Goal: Find specific page/section: Find specific page/section

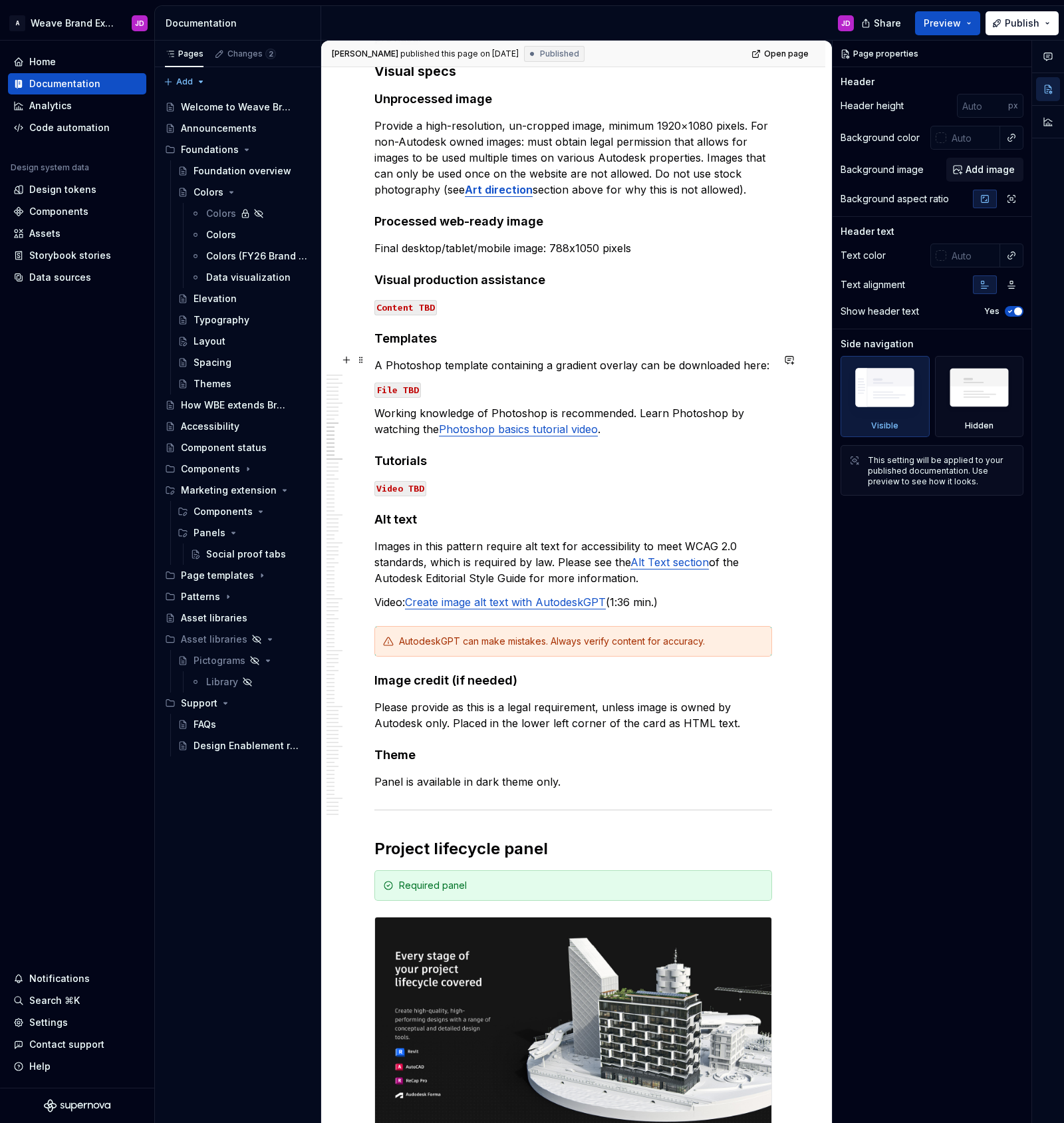
scroll to position [1962, 0]
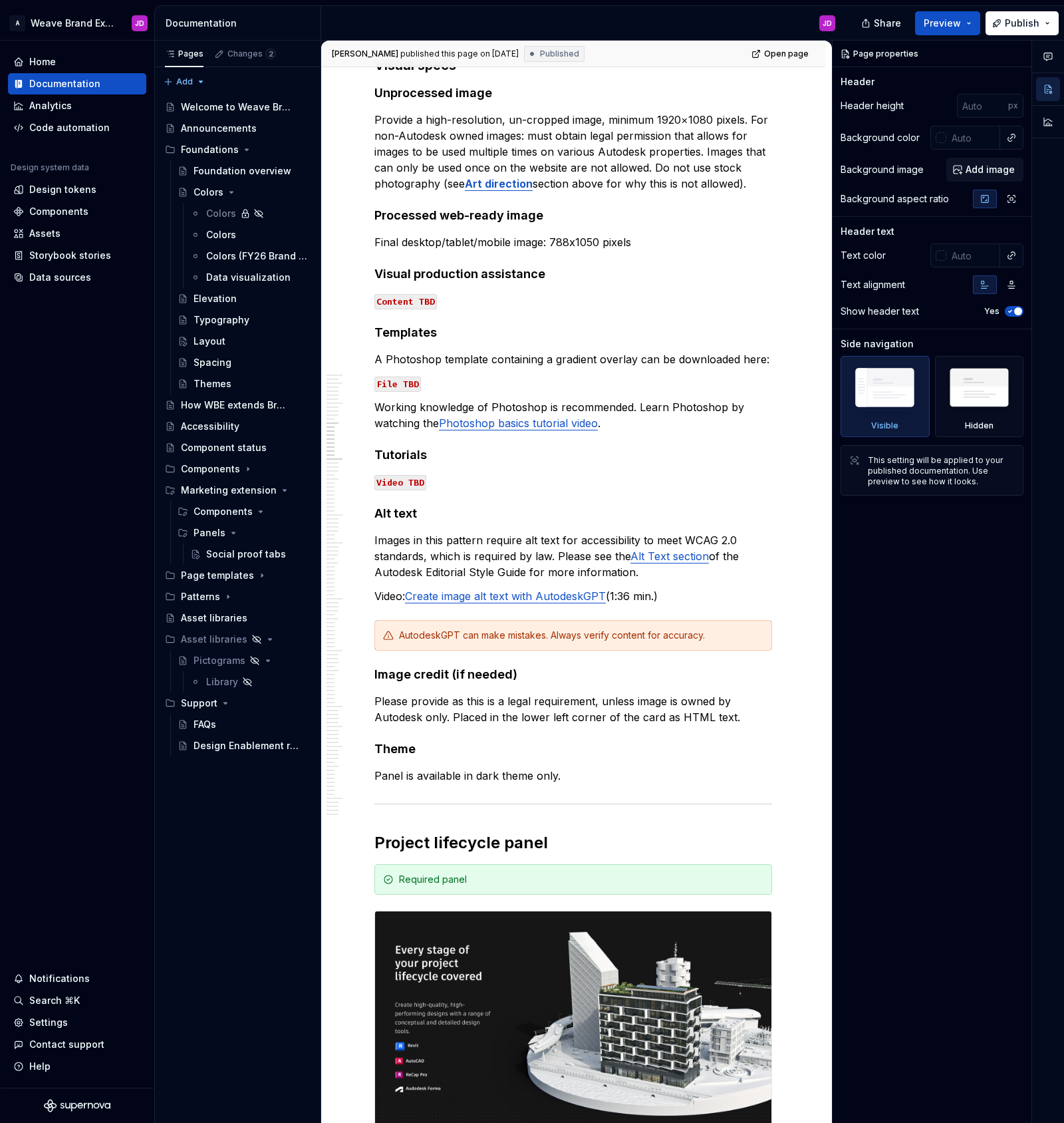
type textarea "*"
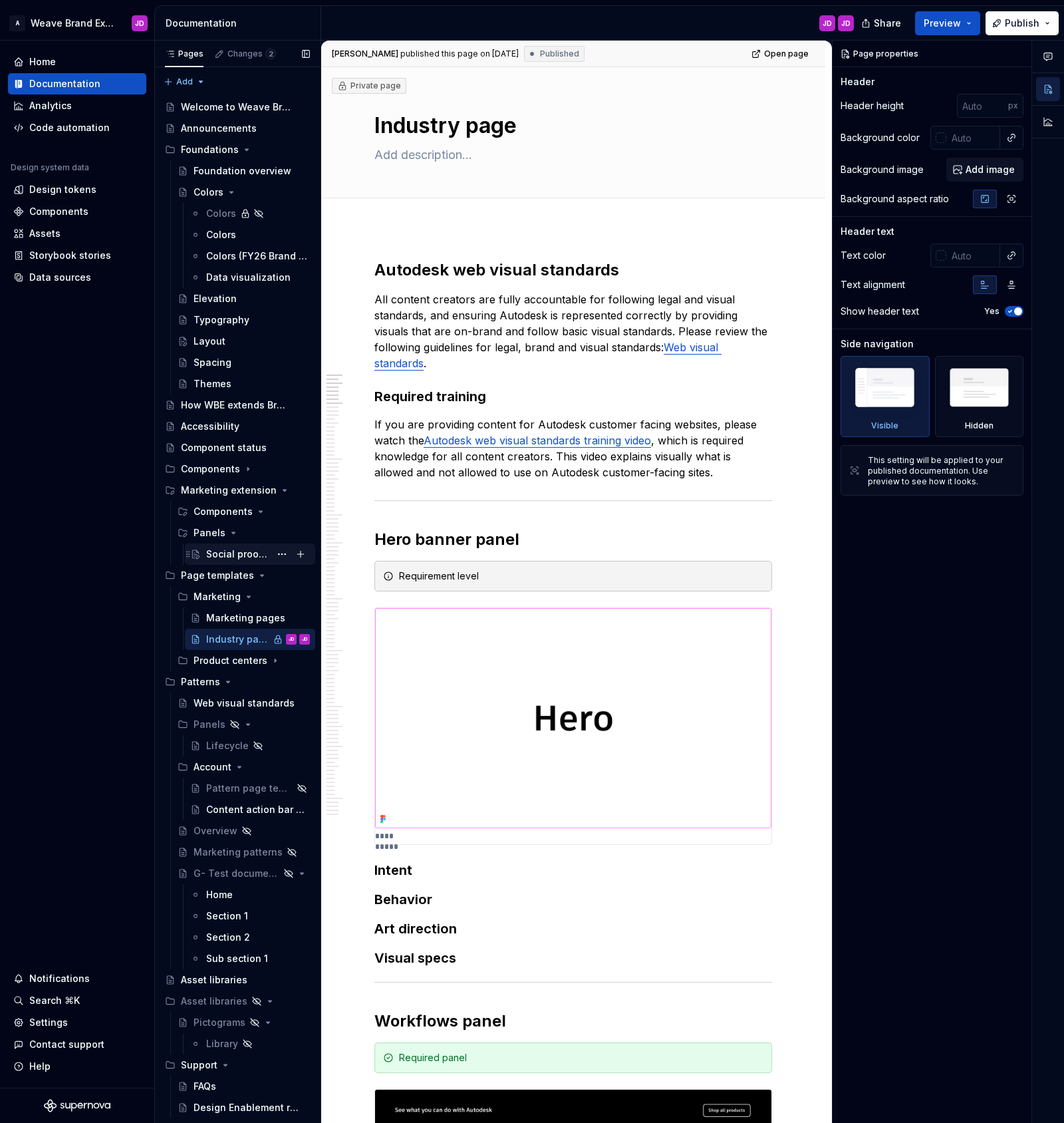
click at [226, 555] on div "Social proof tabs" at bounding box center [238, 554] width 64 height 13
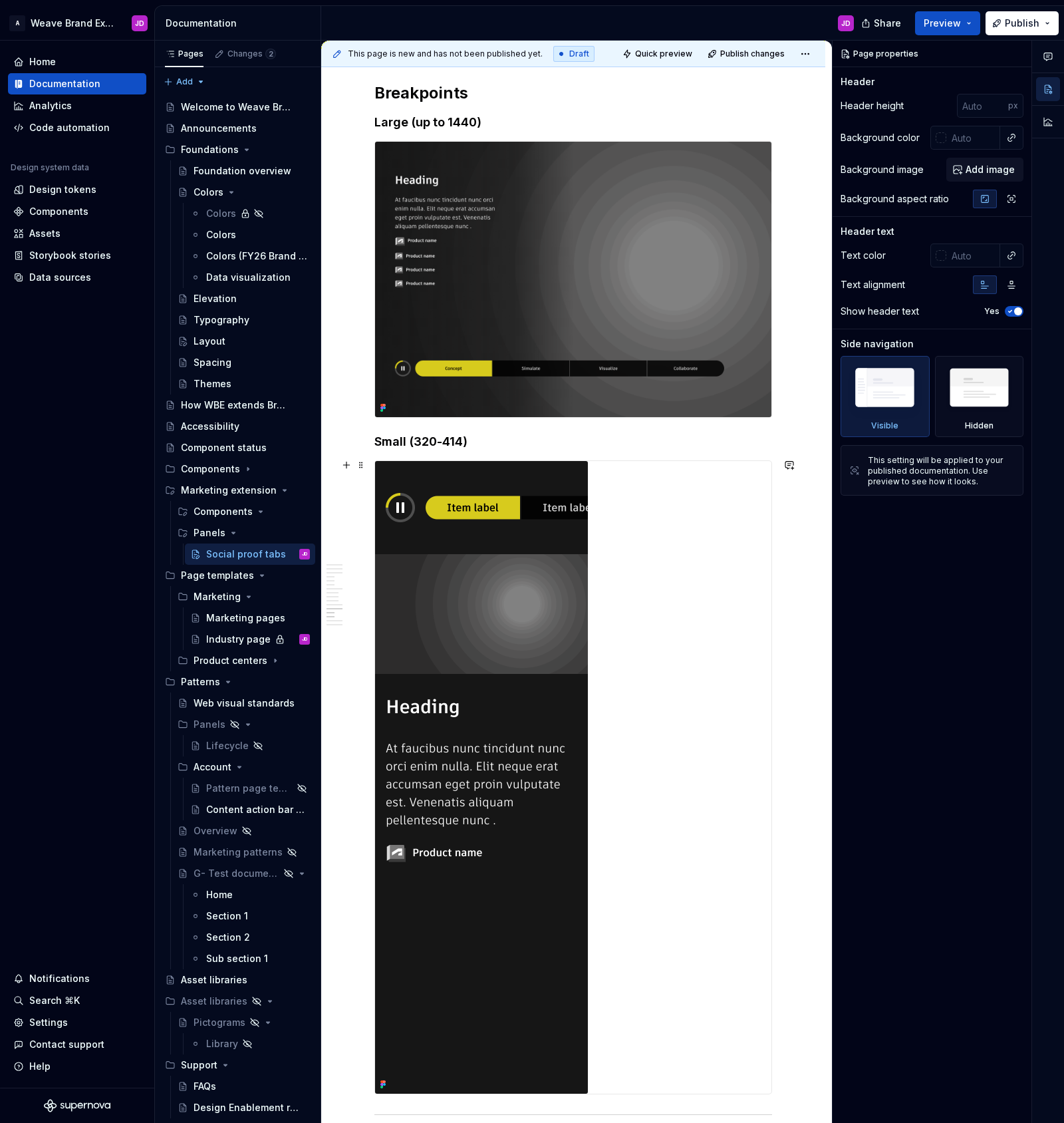
scroll to position [1918, 0]
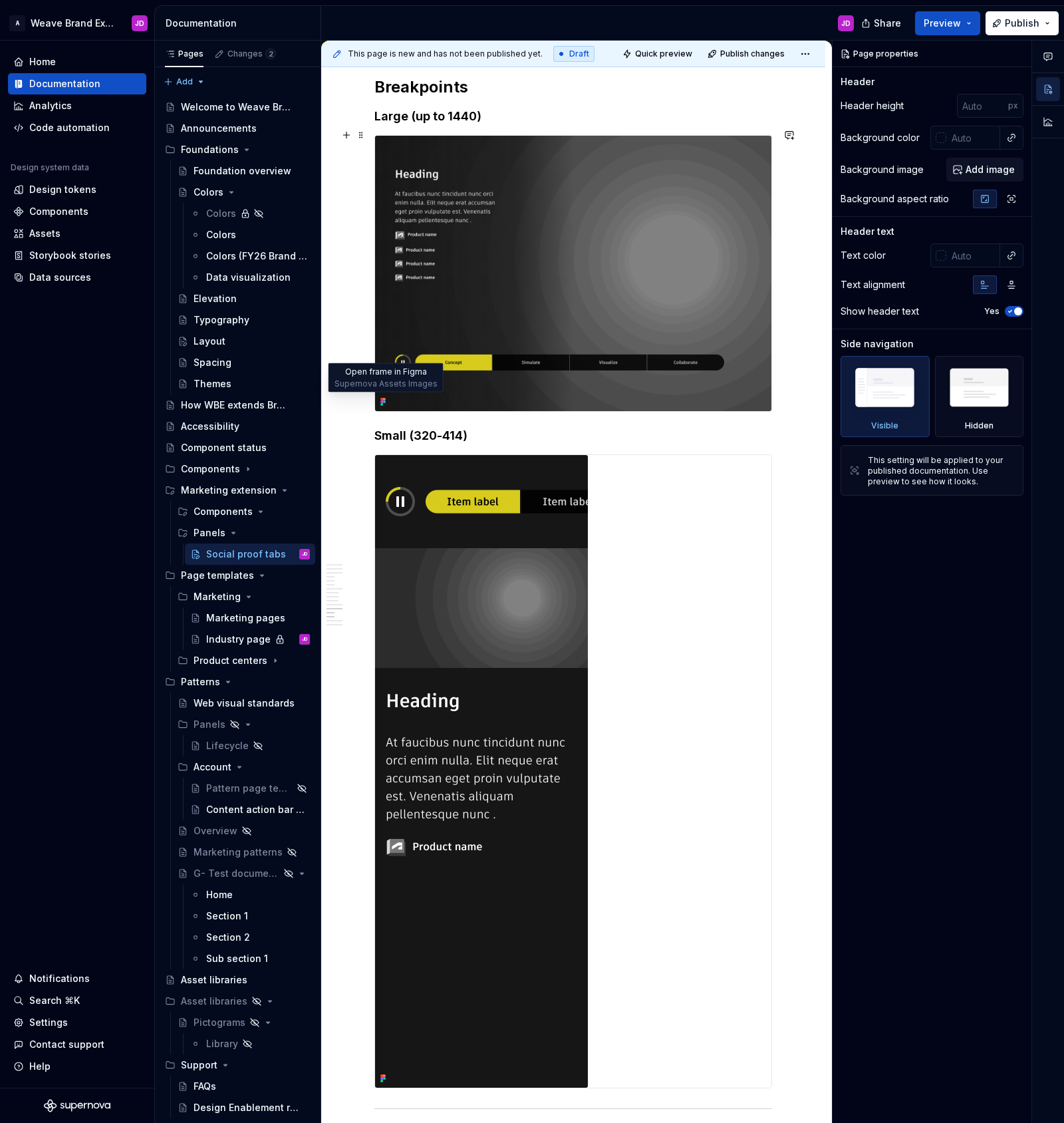
click at [383, 401] on icon at bounding box center [383, 401] width 10 height 10
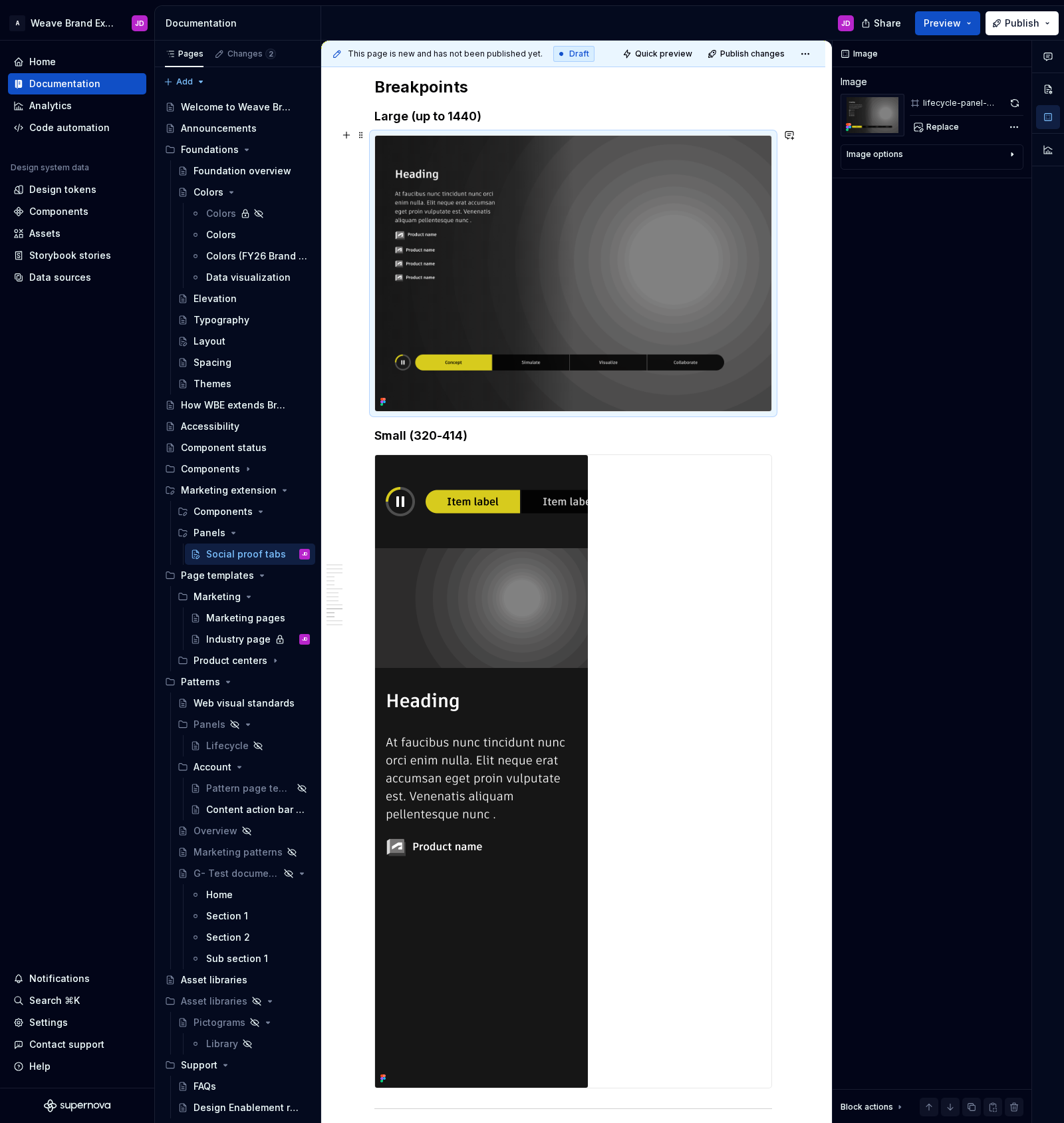
type textarea "*"
